Goal: Transaction & Acquisition: Purchase product/service

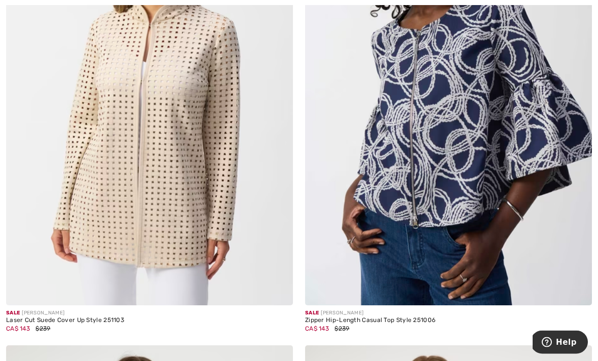
scroll to position [9084, 0]
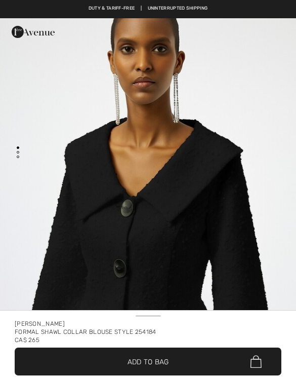
checkbox input "true"
